Goal: Task Accomplishment & Management: Manage account settings

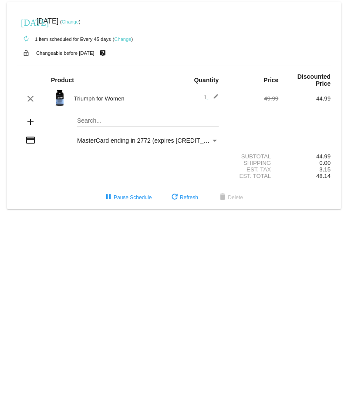
click at [118, 40] on link "Change" at bounding box center [122, 39] width 17 height 5
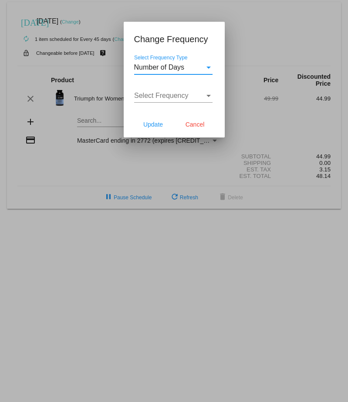
click at [210, 68] on div "Select Frequency Type" at bounding box center [208, 68] width 4 height 2
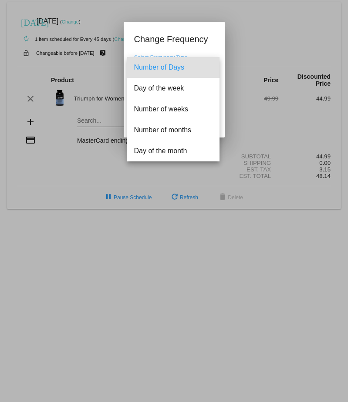
click at [263, 42] on div at bounding box center [174, 201] width 348 height 402
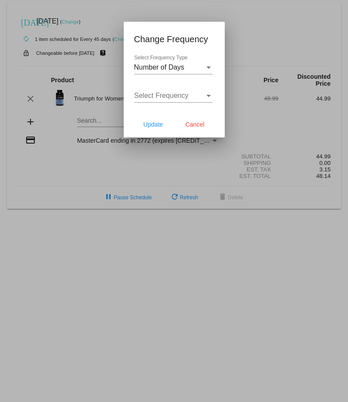
click at [185, 65] on div "Number of Days" at bounding box center [169, 68] width 71 height 8
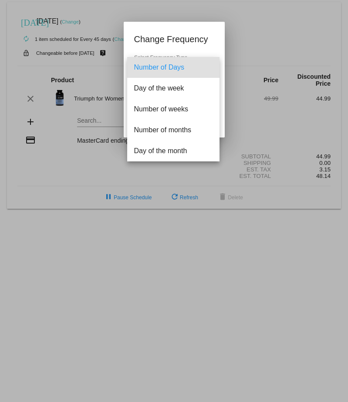
click at [253, 36] on div at bounding box center [174, 201] width 348 height 402
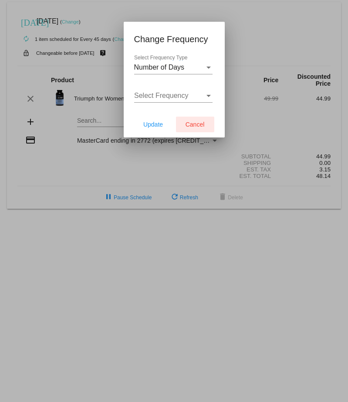
click at [190, 125] on span "Cancel" at bounding box center [195, 124] width 19 height 7
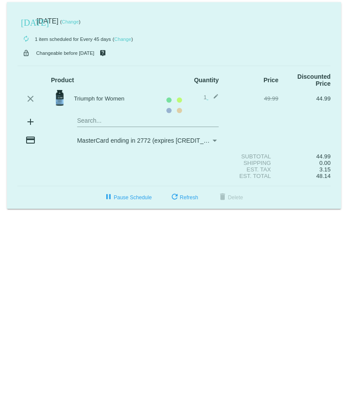
click at [89, 20] on mat-card "[DATE] [DATE] ( Change ) autorenew 1 item scheduled for Every 45 days ( Change …" at bounding box center [174, 105] width 334 height 207
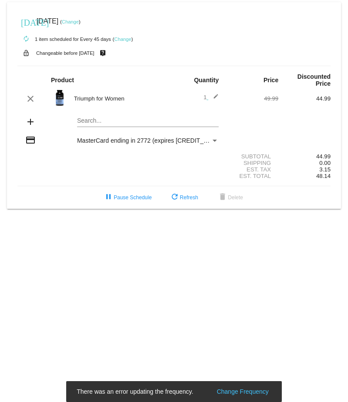
click at [79, 20] on link "Change" at bounding box center [70, 21] width 17 height 5
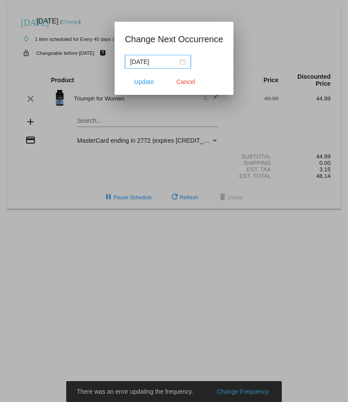
click at [182, 60] on div "[DATE]" at bounding box center [157, 62] width 55 height 10
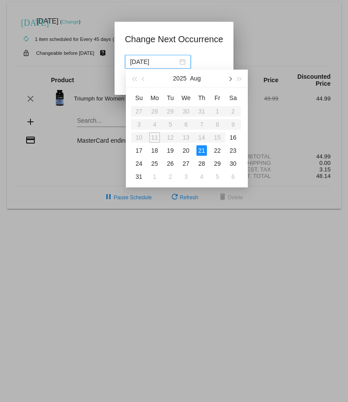
click at [233, 80] on button "button" at bounding box center [230, 78] width 10 height 17
click at [171, 162] on div "30" at bounding box center [170, 164] width 10 height 10
type input "[DATE]"
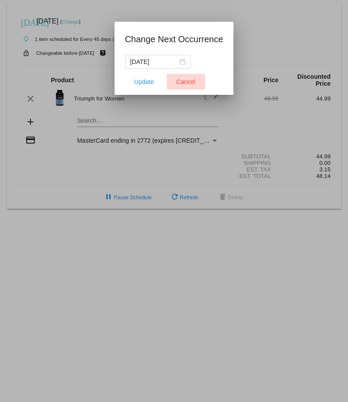
click at [194, 82] on span "Cancel" at bounding box center [185, 81] width 19 height 7
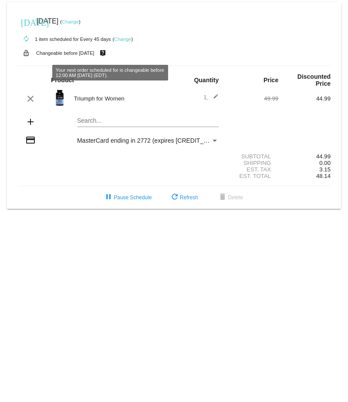
click at [79, 20] on link "Change" at bounding box center [70, 21] width 17 height 5
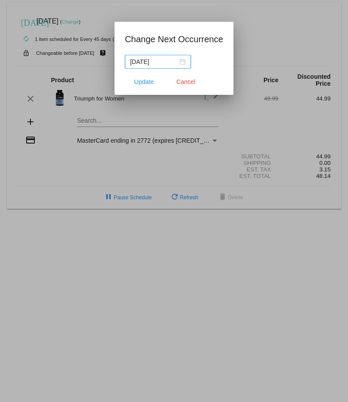
click at [185, 62] on div "[DATE]" at bounding box center [157, 62] width 55 height 10
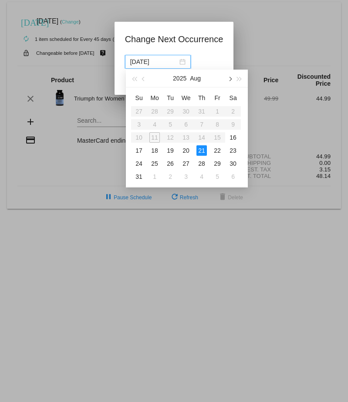
click at [229, 79] on span "button" at bounding box center [230, 79] width 4 height 4
click at [152, 149] on div "22" at bounding box center [154, 150] width 10 height 10
type input "[DATE]"
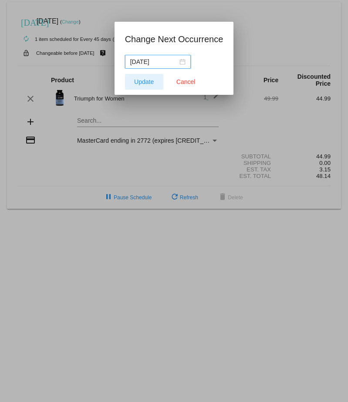
click at [148, 80] on span "Update" at bounding box center [144, 81] width 20 height 7
